Goal: Information Seeking & Learning: Understand process/instructions

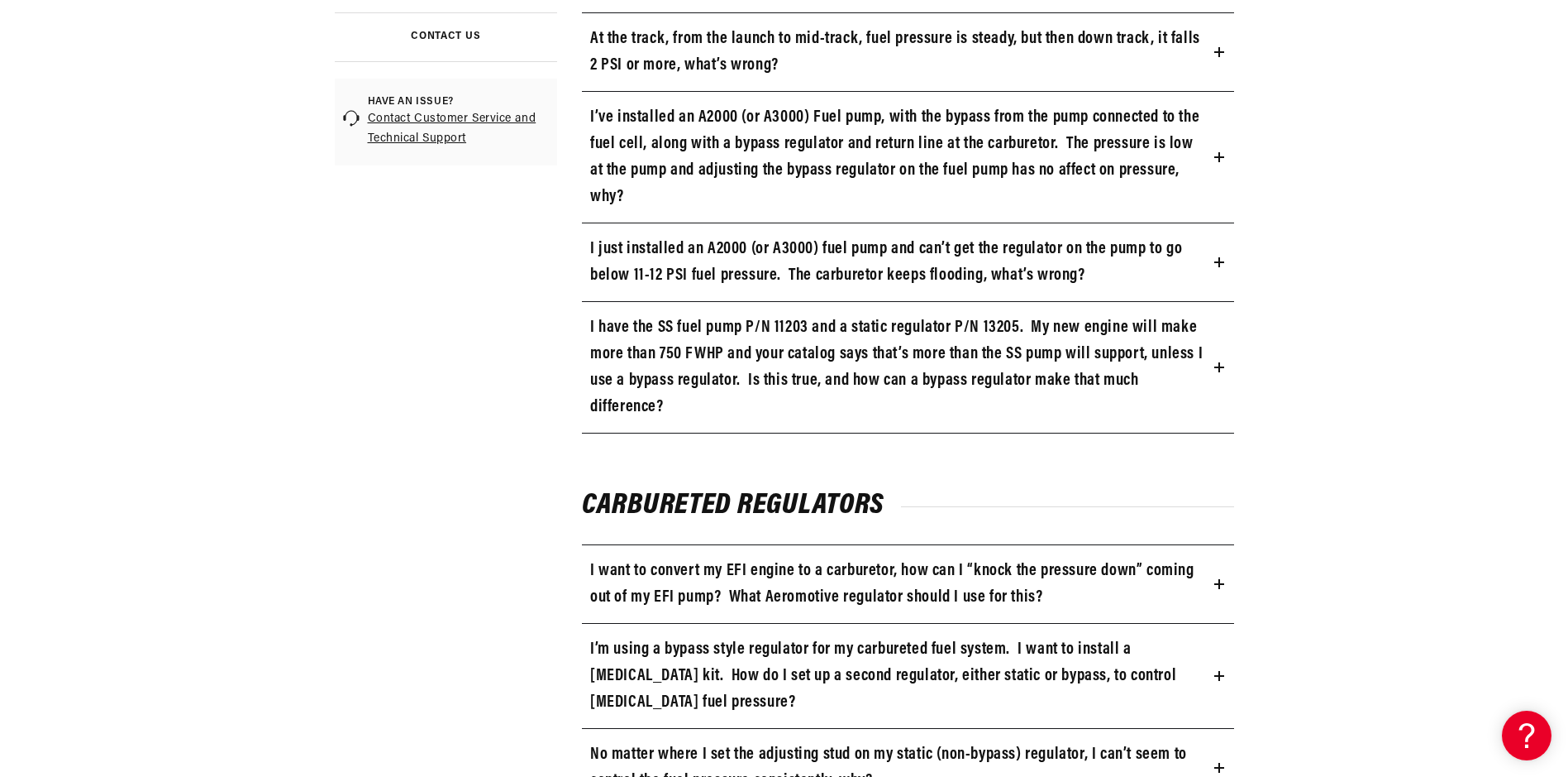
scroll to position [744, 0]
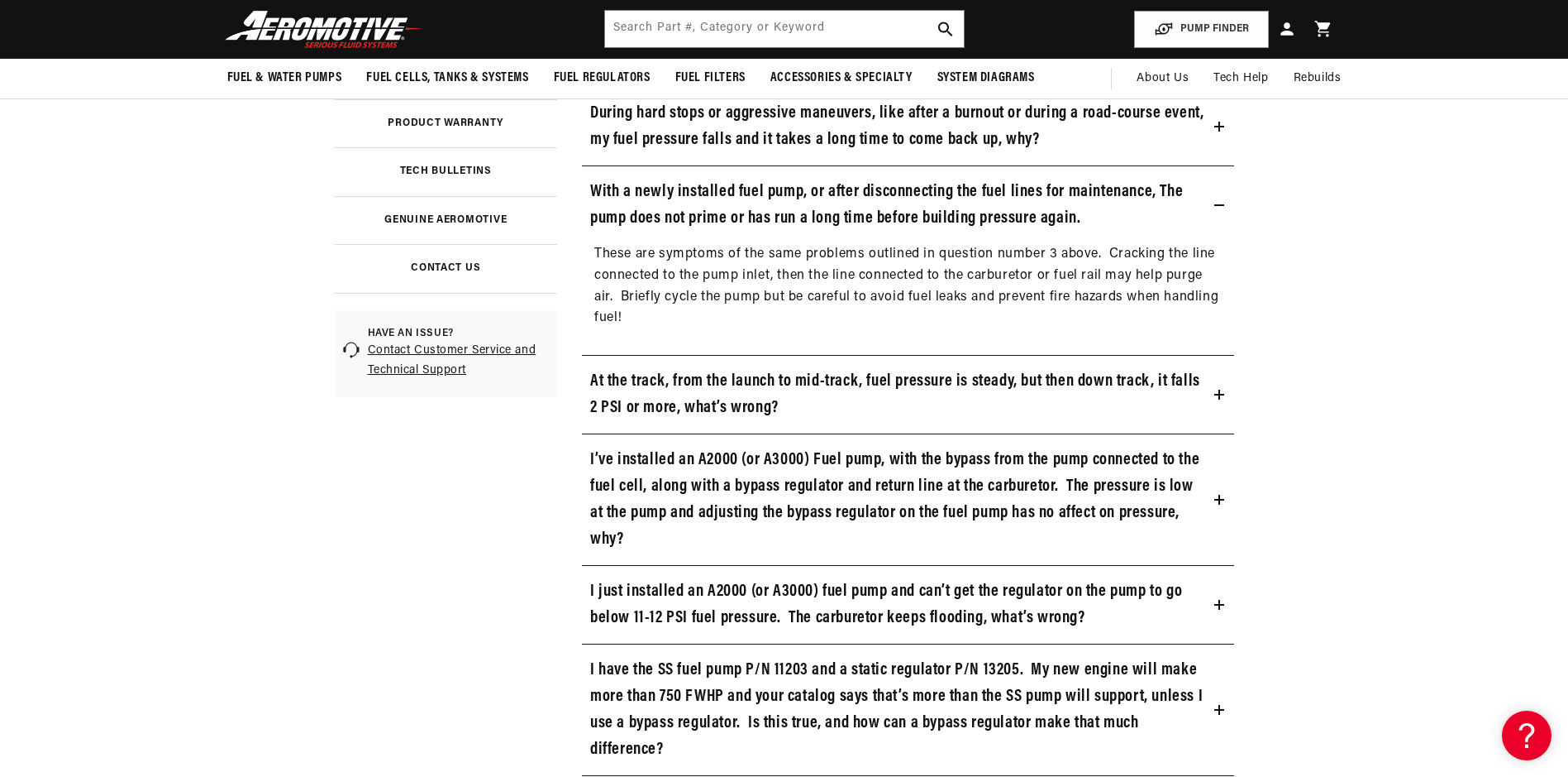
scroll to position [497, 0]
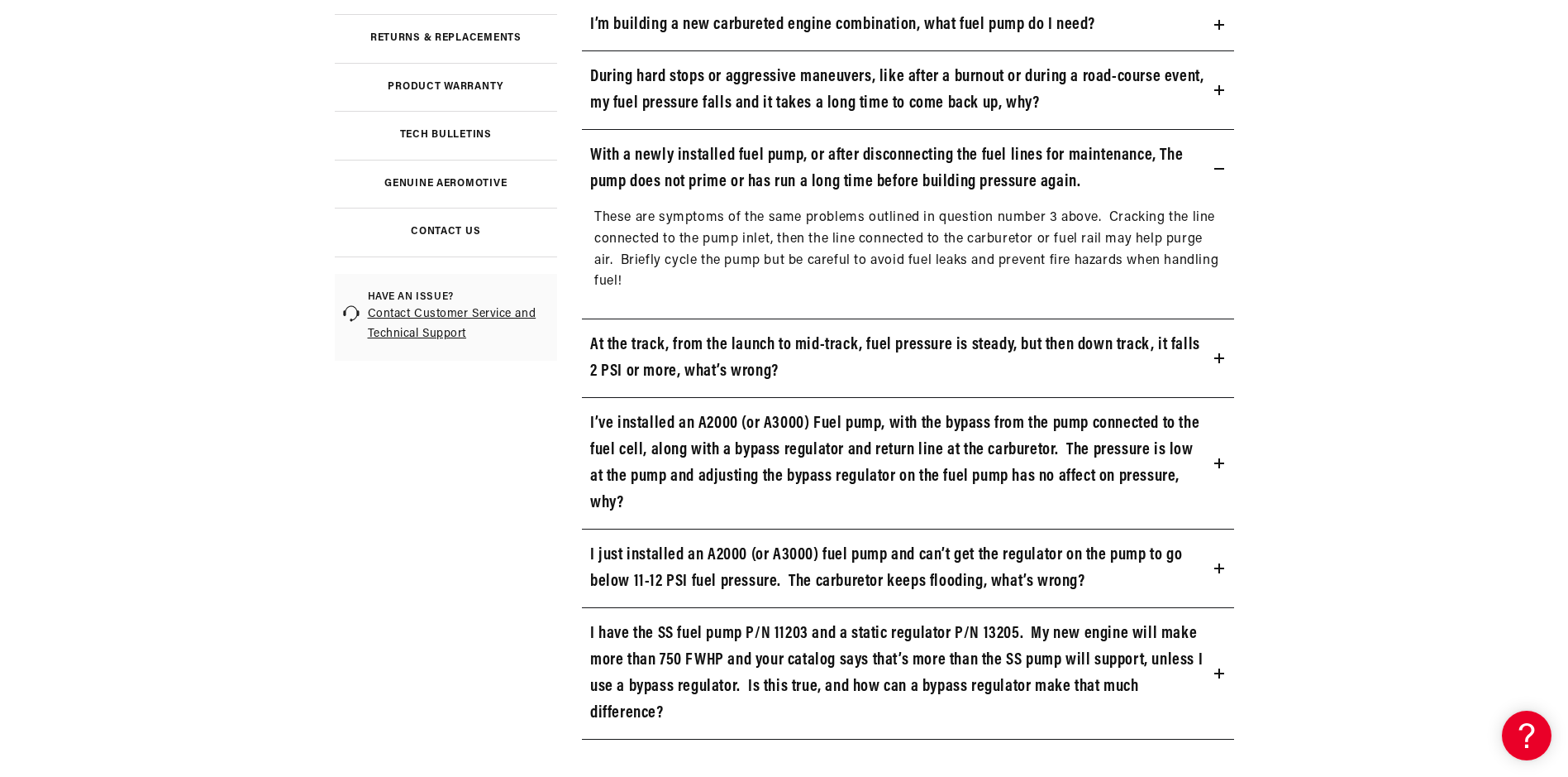
click at [1225, 95] on icon at bounding box center [1219, 90] width 10 height 10
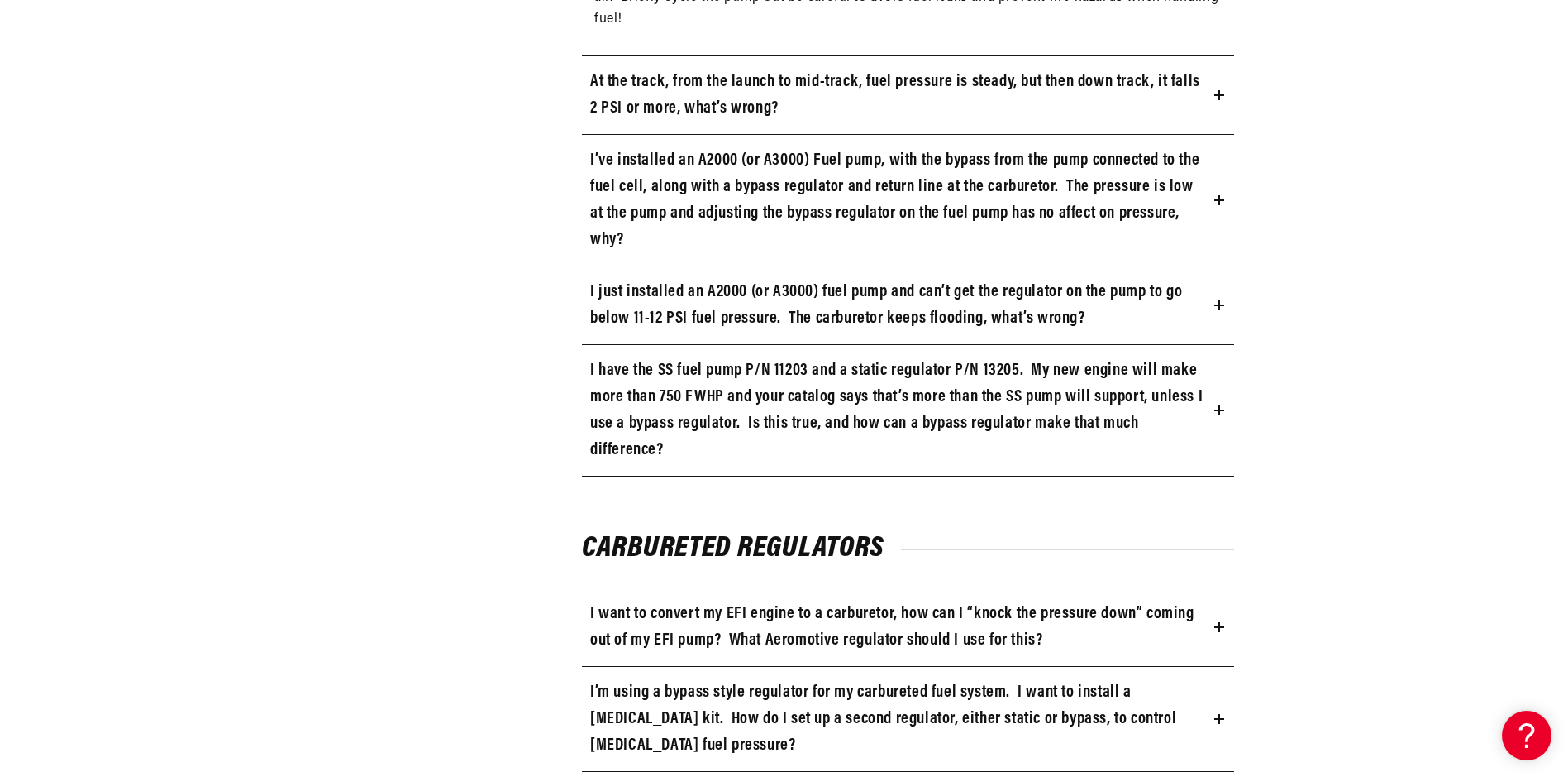
scroll to position [1075, 0]
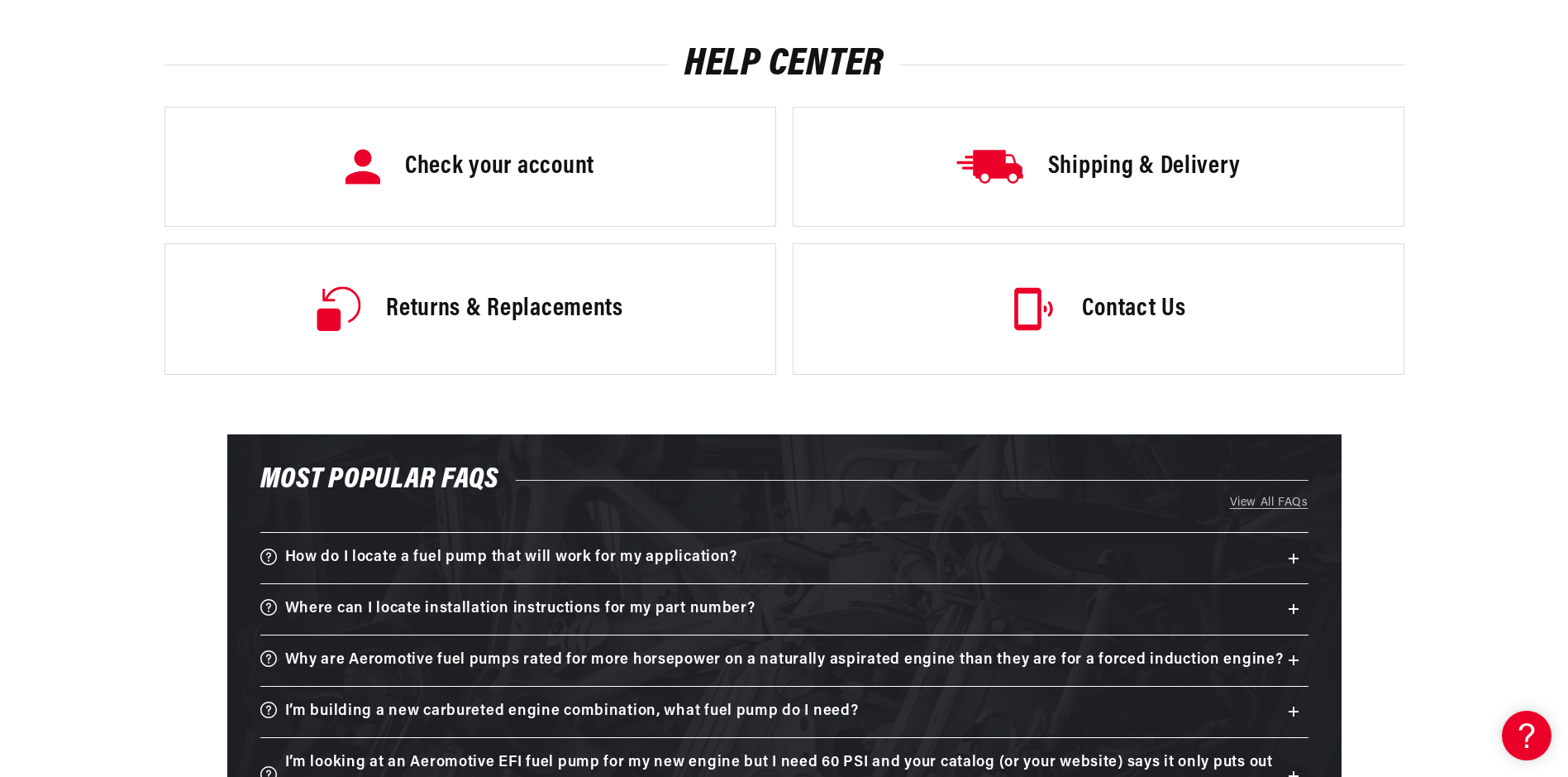
scroll to position [1158, 0]
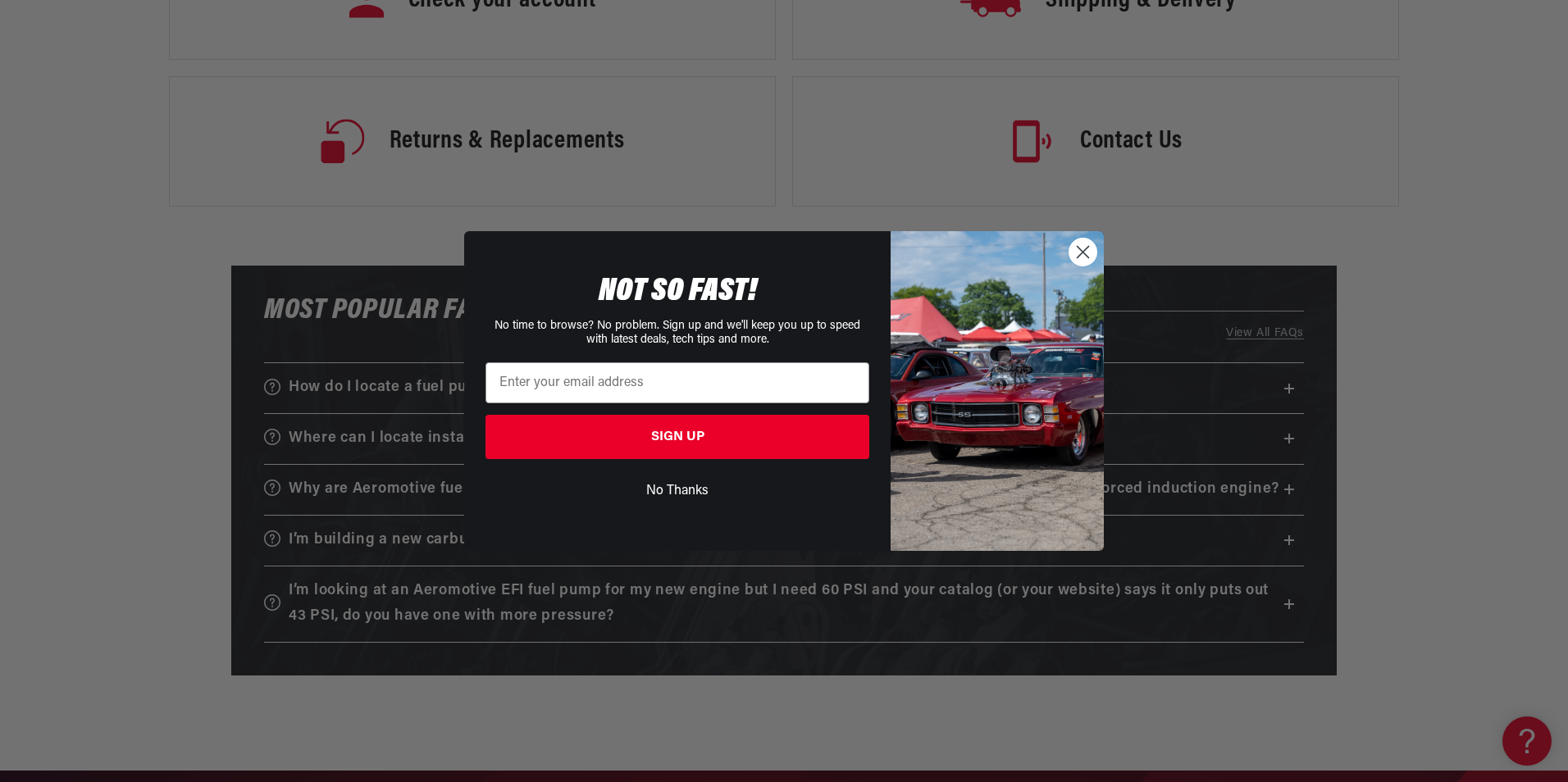
click at [1082, 254] on icon "Close dialog" at bounding box center [1083, 252] width 12 height 12
